Goal: Communication & Community: Answer question/provide support

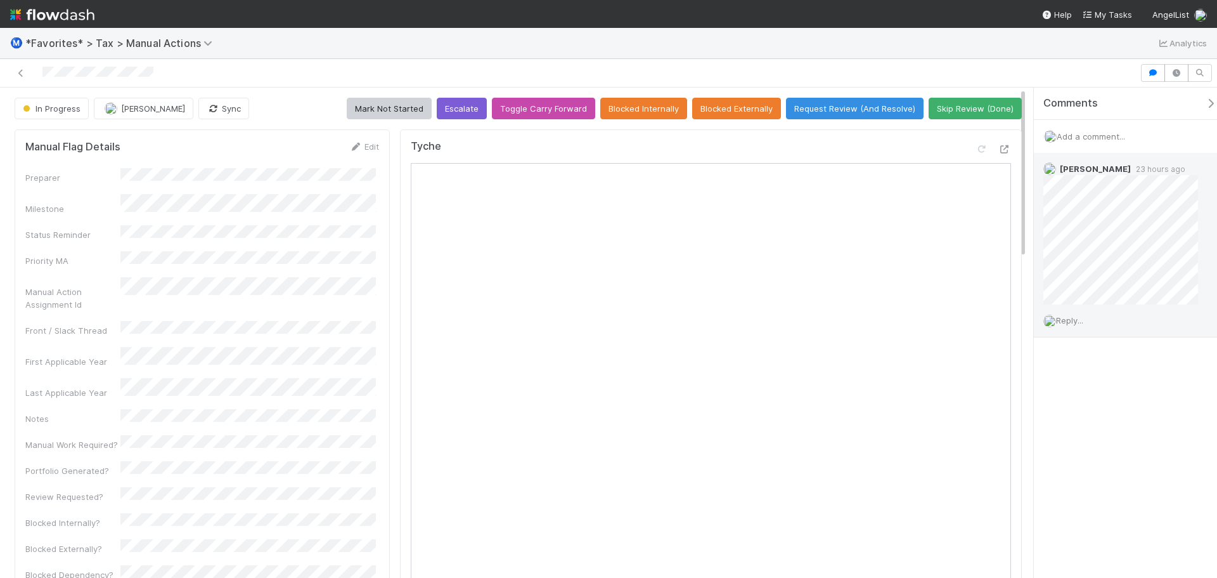
click at [1083, 318] on span "Reply..." at bounding box center [1069, 320] width 27 height 10
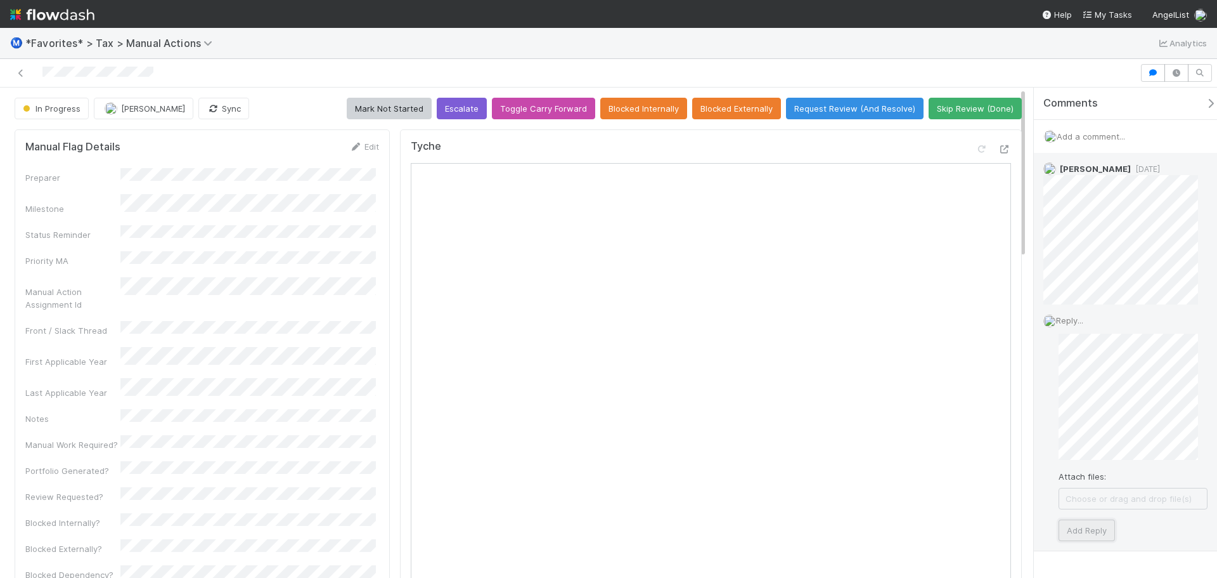
click at [1103, 531] on button "Add Reply" at bounding box center [1087, 530] width 56 height 22
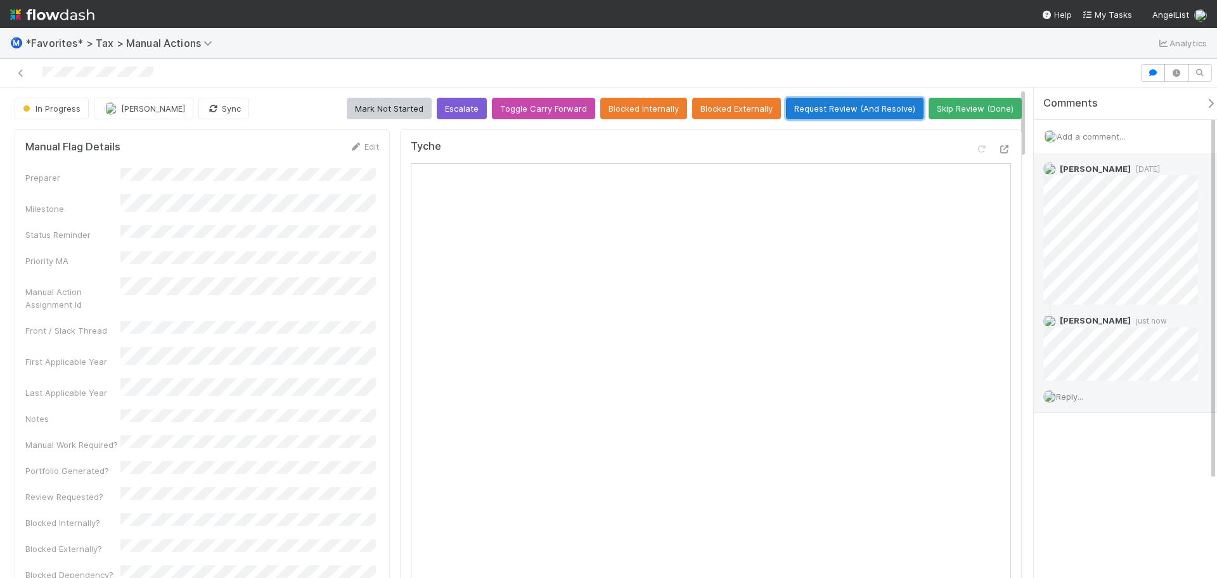
click at [882, 113] on button "Request Review (And Resolve)" at bounding box center [855, 109] width 138 height 22
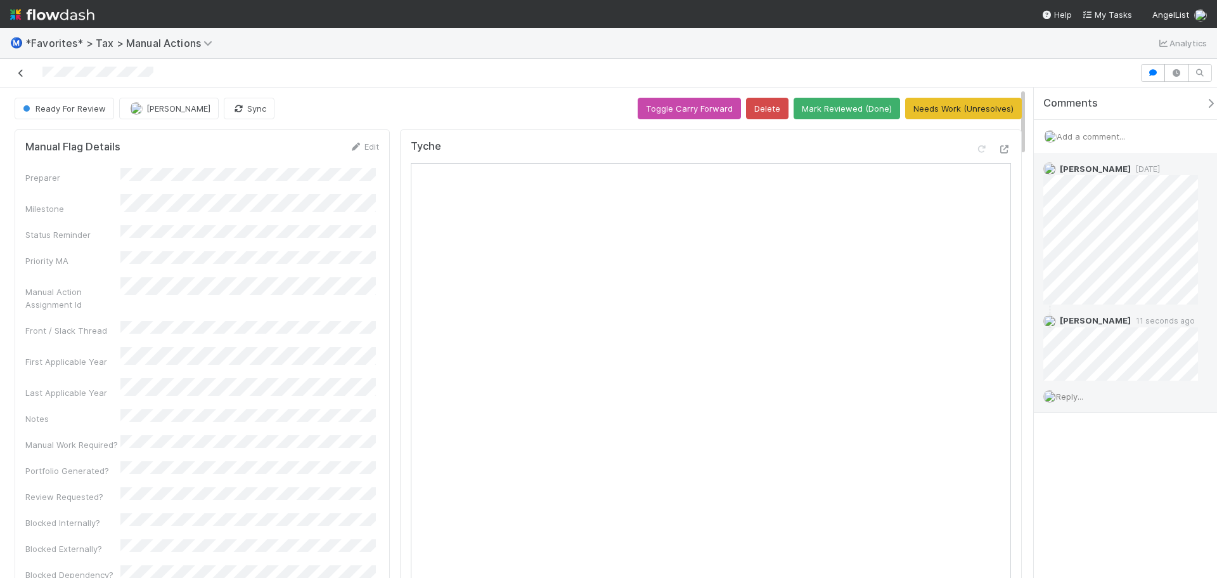
click at [19, 75] on icon at bounding box center [21, 73] width 13 height 8
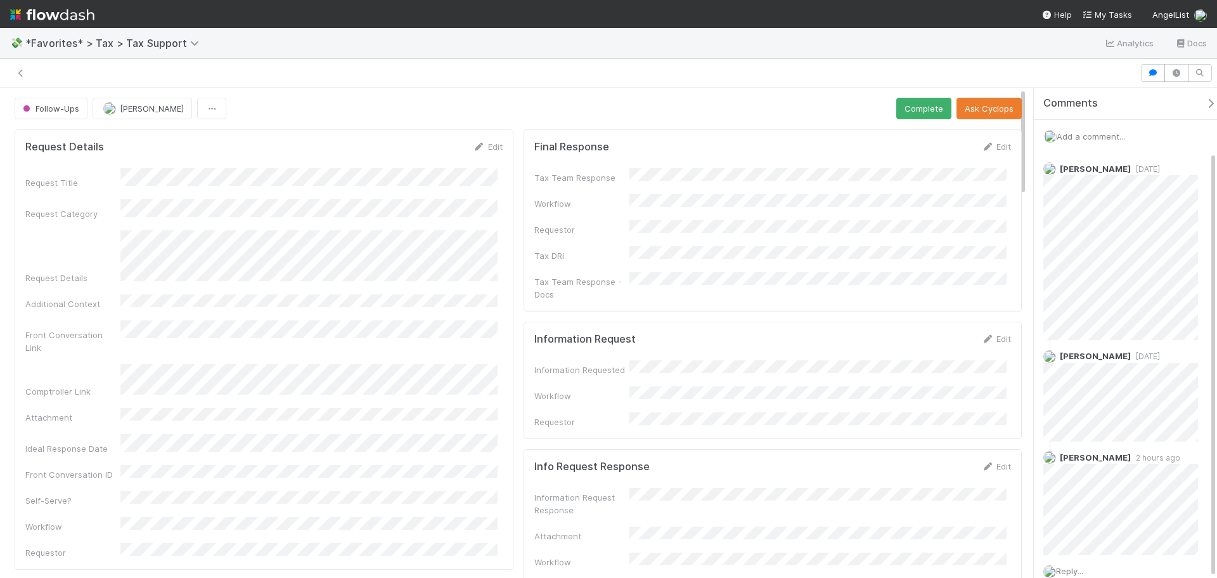
scroll to position [74, 0]
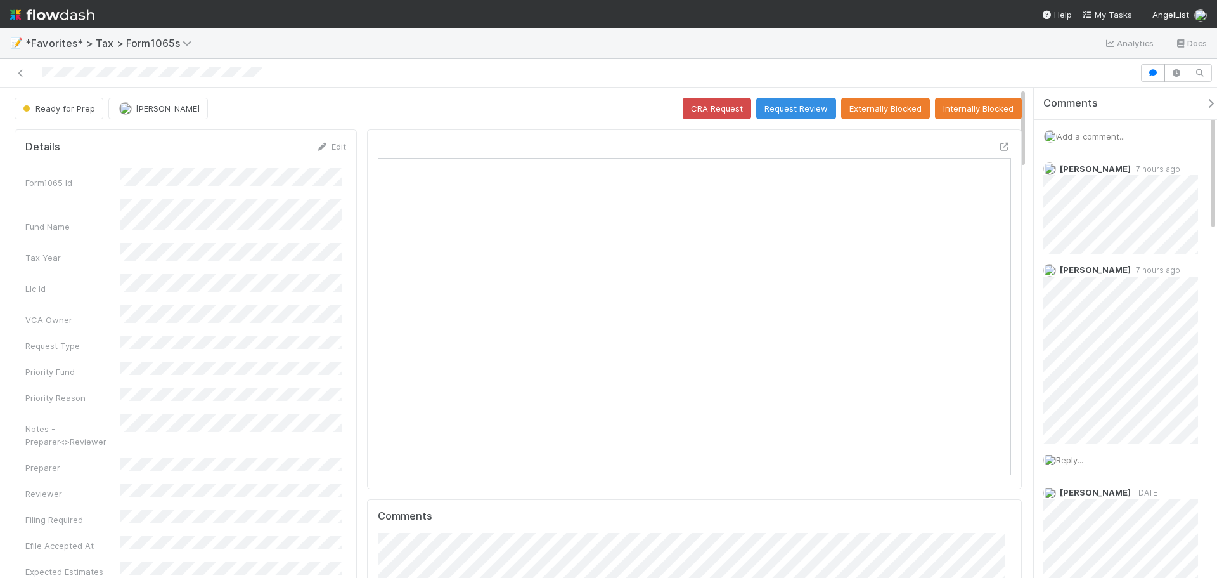
scroll to position [248, 617]
